Goal: Task Accomplishment & Management: Manage account settings

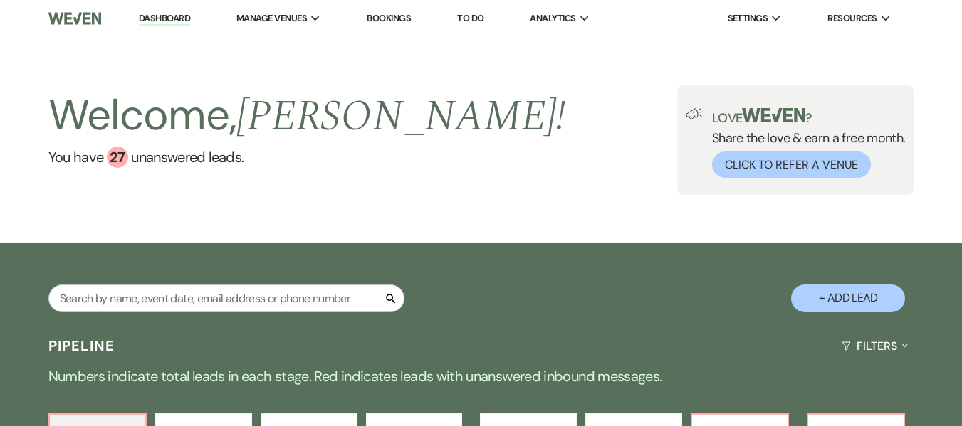
click at [380, 21] on link "Bookings" at bounding box center [389, 18] width 44 height 12
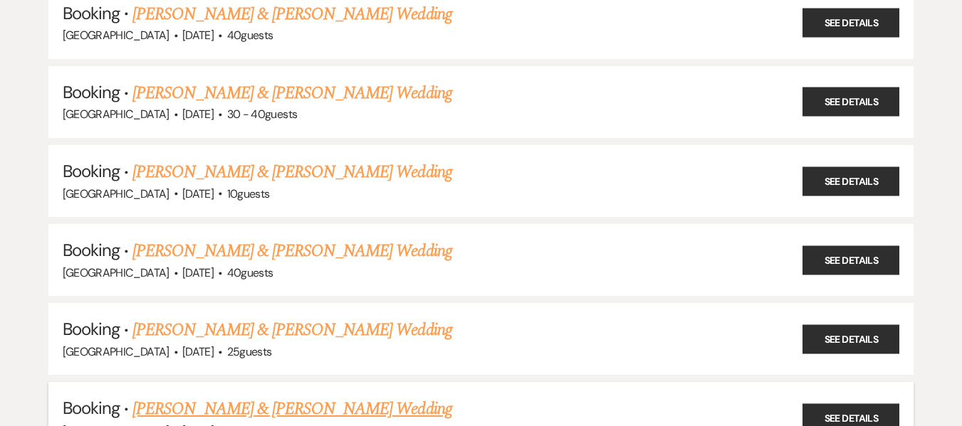
scroll to position [1922, 0]
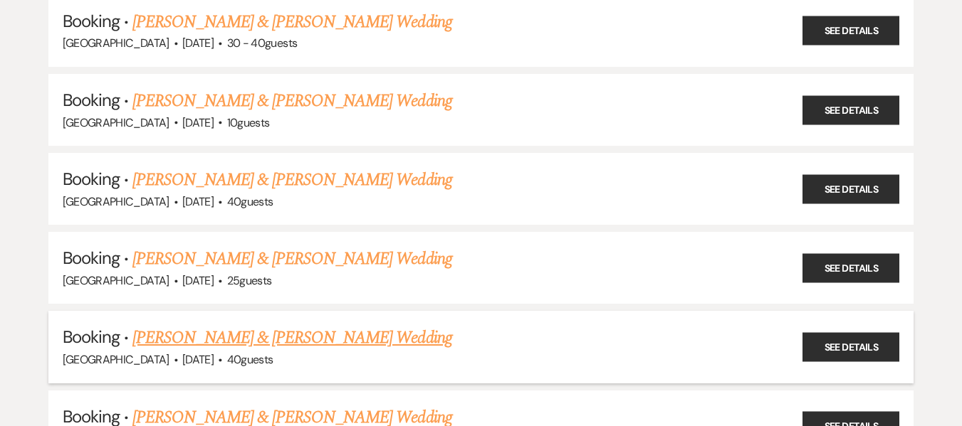
click at [462, 343] on h5 "Booking · [PERSON_NAME] & [PERSON_NAME] Wedding" at bounding box center [481, 338] width 837 height 26
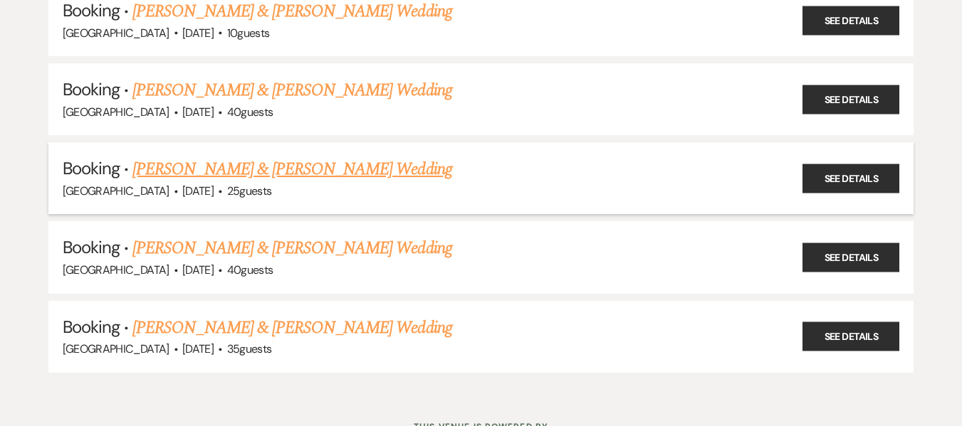
scroll to position [2065, 0]
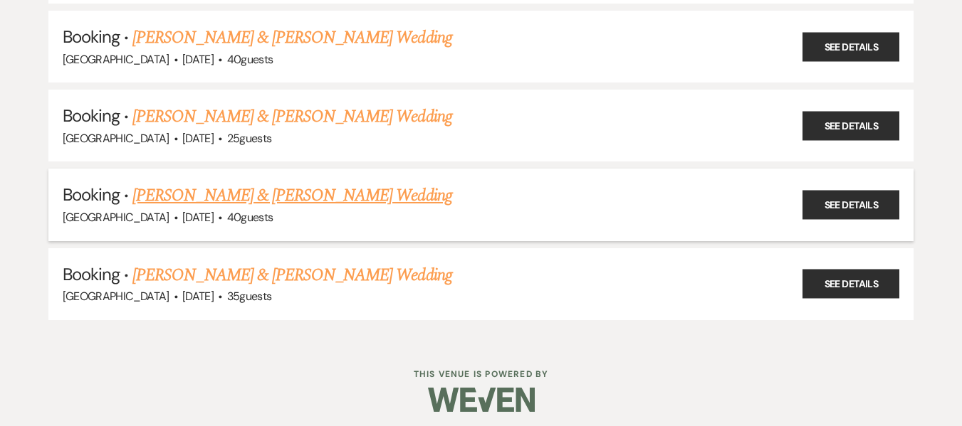
click at [313, 193] on link "[PERSON_NAME] & [PERSON_NAME] Wedding" at bounding box center [291, 196] width 319 height 26
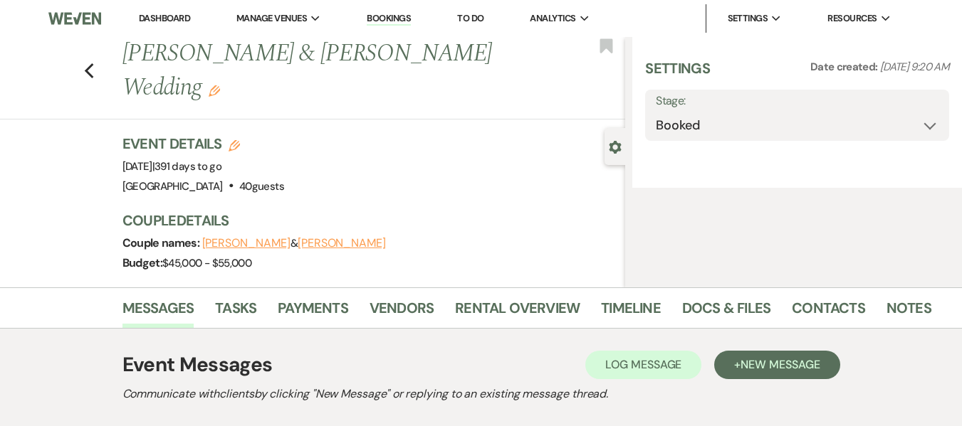
select select "5"
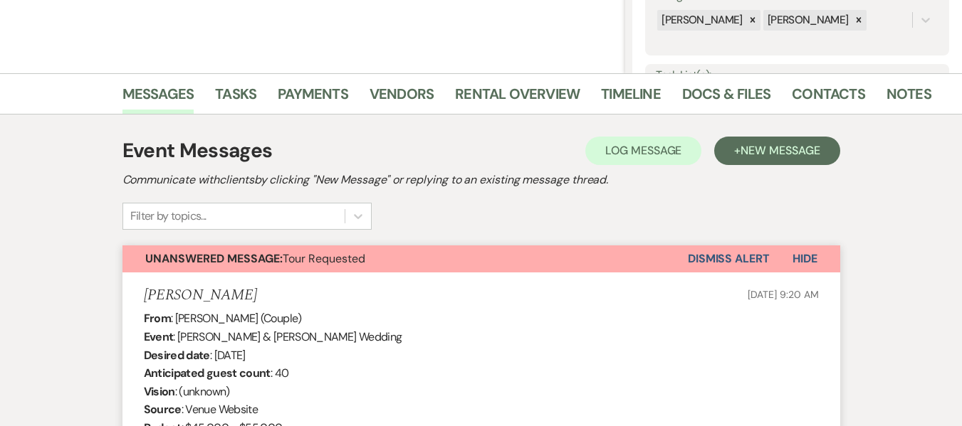
scroll to position [285, 0]
click at [707, 94] on link "Docs & Files" at bounding box center [726, 97] width 88 height 31
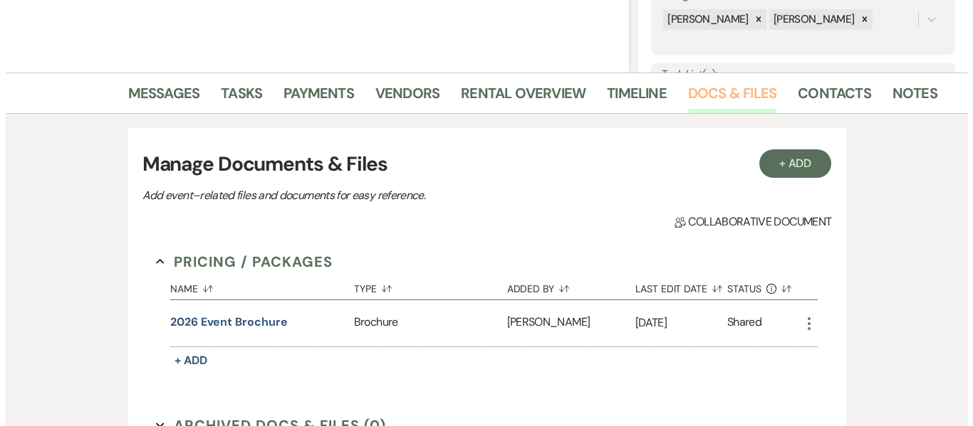
scroll to position [356, 0]
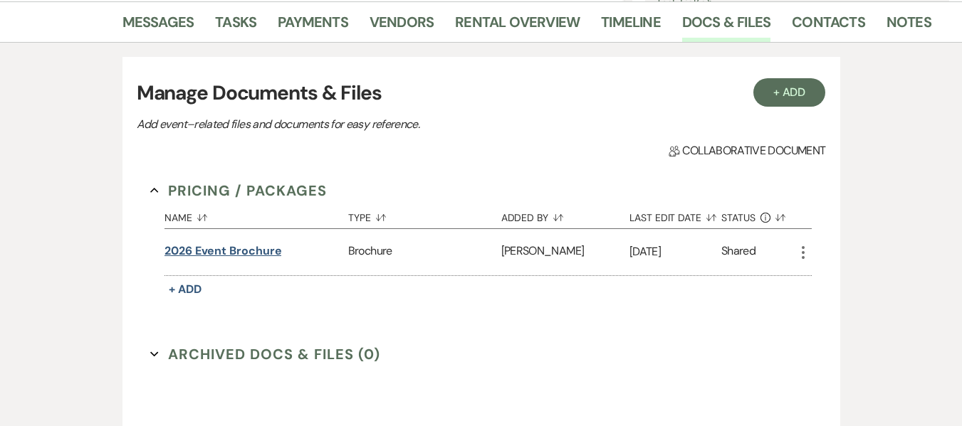
click at [228, 251] on button "2026 Event Brochure" at bounding box center [222, 251] width 117 height 17
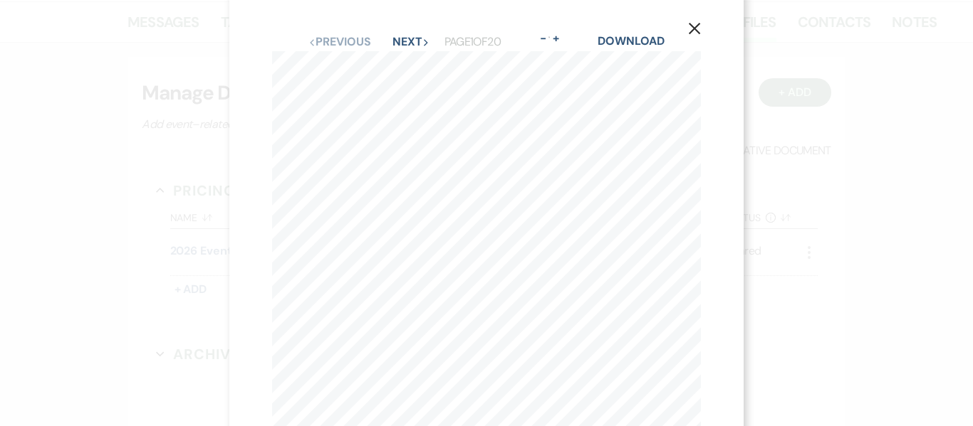
scroll to position [0, 0]
click at [400, 48] on button "Next Next" at bounding box center [410, 51] width 37 height 11
click at [399, 54] on button "Next Next" at bounding box center [410, 51] width 37 height 11
click at [402, 51] on button "Next Next" at bounding box center [410, 51] width 37 height 11
click at [406, 51] on button "Next Next" at bounding box center [410, 51] width 37 height 11
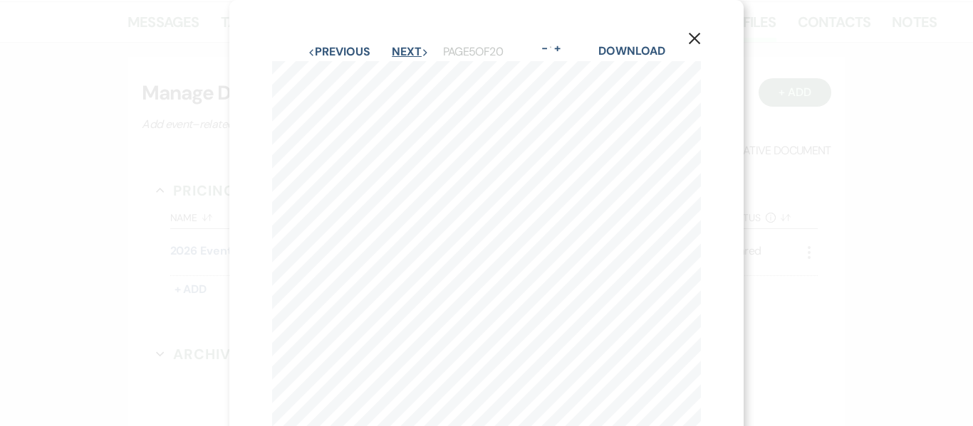
click at [397, 48] on button "Next Next" at bounding box center [410, 51] width 37 height 11
click at [397, 53] on button "Next Next" at bounding box center [410, 51] width 37 height 11
click at [392, 51] on button "Next Next" at bounding box center [410, 51] width 37 height 11
click at [393, 54] on button "Next Next" at bounding box center [410, 51] width 37 height 11
click at [398, 49] on button "Next Next" at bounding box center [410, 51] width 37 height 11
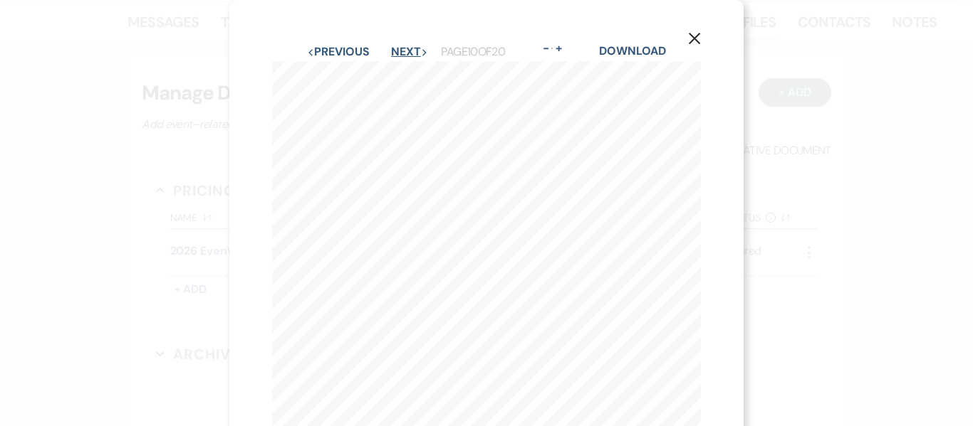
click at [400, 51] on button "Next Next" at bounding box center [409, 51] width 37 height 11
click at [399, 56] on button "Next Next" at bounding box center [410, 51] width 37 height 11
click at [394, 53] on button "Next Next" at bounding box center [410, 51] width 37 height 11
click at [405, 51] on button "Next Next" at bounding box center [410, 51] width 37 height 11
click at [394, 48] on button "Next Next" at bounding box center [409, 51] width 37 height 11
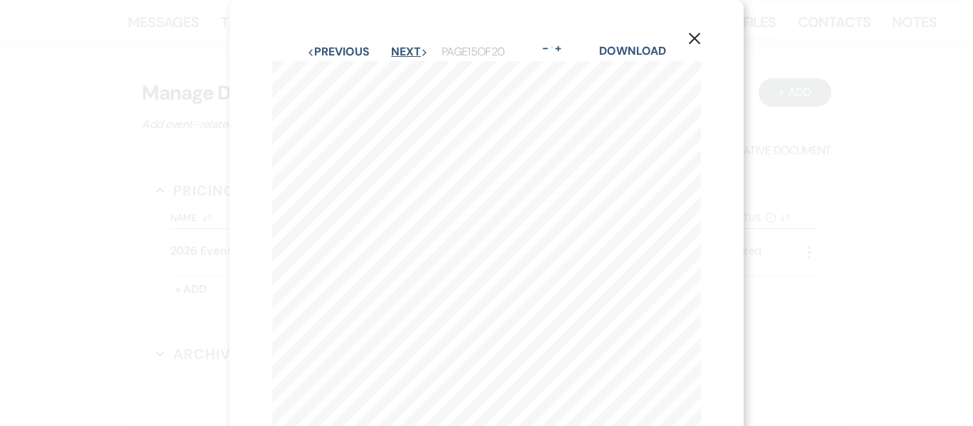
click at [396, 56] on button "Next Next" at bounding box center [409, 51] width 37 height 11
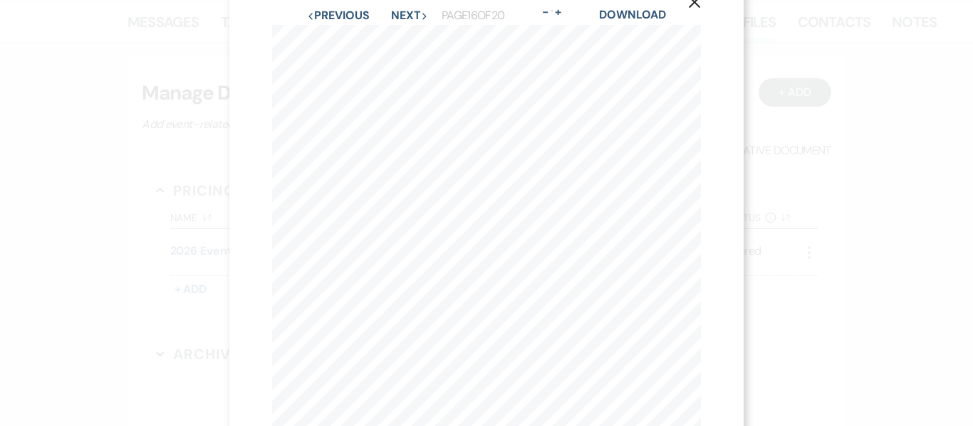
scroll to position [30, 0]
click at [399, 26] on button "Next Next" at bounding box center [409, 21] width 37 height 11
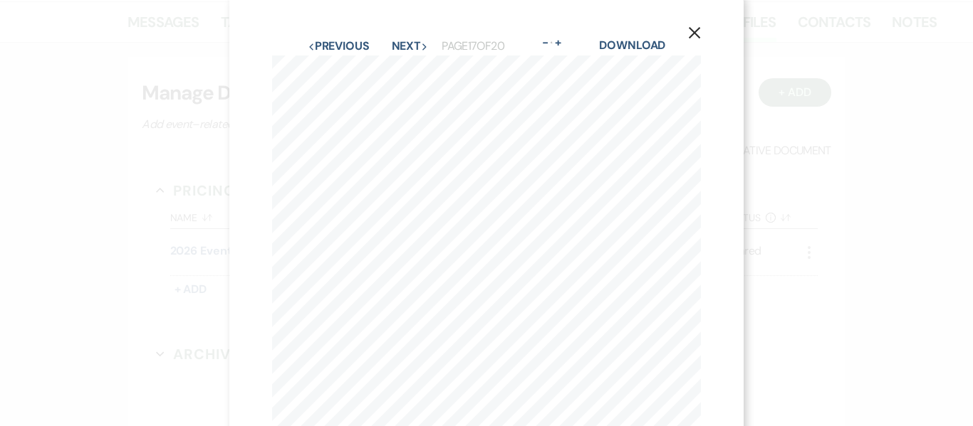
scroll to position [0, 0]
click at [398, 48] on button "Next Next" at bounding box center [410, 51] width 37 height 11
click at [394, 50] on button "Next Next" at bounding box center [409, 51] width 37 height 11
click at [401, 48] on button "Next Next" at bounding box center [409, 51] width 37 height 11
